Goal: Find specific page/section: Find specific page/section

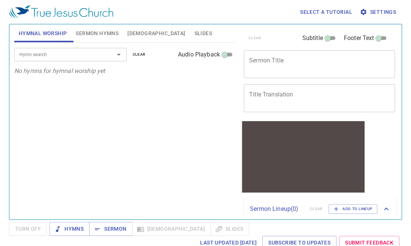
click at [89, 32] on span "Sermon Hymns" at bounding box center [97, 33] width 43 height 9
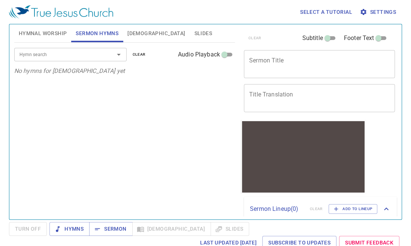
click at [67, 54] on input "Hymn search" at bounding box center [59, 54] width 86 height 9
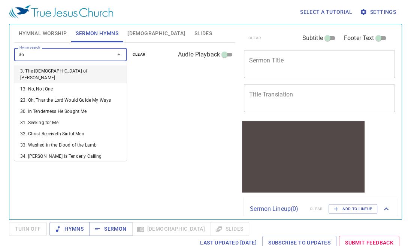
type input "368"
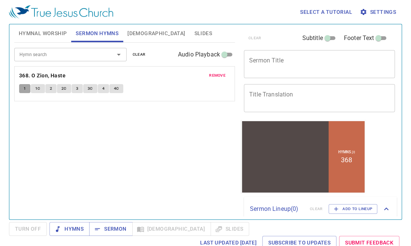
click at [21, 86] on button "1" at bounding box center [24, 88] width 11 height 9
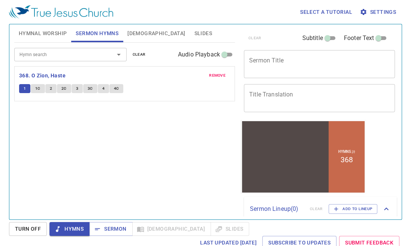
click at [37, 89] on span "1C" at bounding box center [37, 88] width 5 height 7
click at [37, 150] on div "Hymn search Hymn search clear Audio Playback remove 368. O Zion, Haste 1 1C 2 2…" at bounding box center [124, 128] width 220 height 171
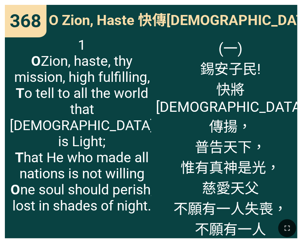
click at [283, 137] on div "(一) 錫安子民! 快將[DEMOGRAPHIC_DATA]傳揚， 普告天下， 惟有真神是[PERSON_NAME]， 慈愛天父 不願有一人失喪， 不願有一人…" at bounding box center [224, 135] width 146 height 206
click at [195, 142] on span "(一) 錫安子民! 快將[DEMOGRAPHIC_DATA]傳揚， 普告天下， 惟有真神是[PERSON_NAME]， 慈愛天父 不願有一人失喪， 不願有一人…" at bounding box center [230, 148] width 149 height 222
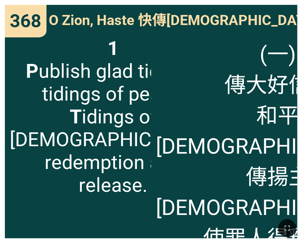
click at [243, 238] on div at bounding box center [151, 228] width 302 height 30
